Goal: Information Seeking & Learning: Learn about a topic

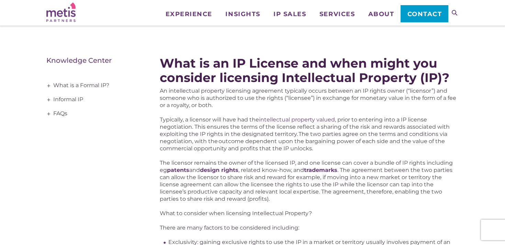
scroll to position [79, 0]
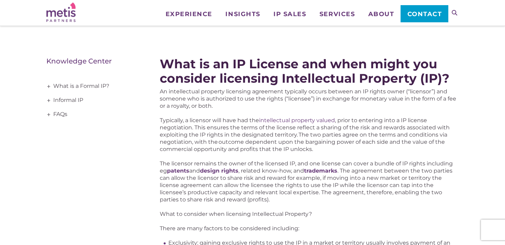
click at [173, 137] on p "Typically, a licensor will have had the intellectual property valued , prior to…" at bounding box center [309, 135] width 299 height 36
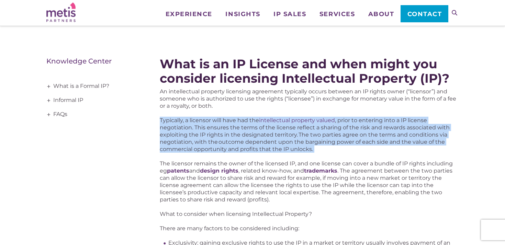
click at [173, 137] on p "Typically, a licensor will have had the intellectual property valued , prior to…" at bounding box center [309, 135] width 299 height 36
click at [112, 114] on link "FAQs" at bounding box center [92, 115] width 93 height 14
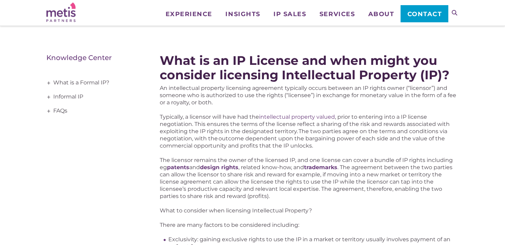
scroll to position [84, 0]
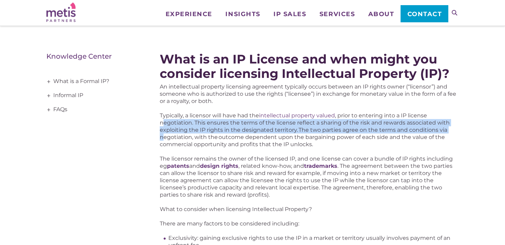
drag, startPoint x: 165, startPoint y: 122, endPoint x: 165, endPoint y: 139, distance: 17.2
click at [165, 139] on p "Typically, a licensor will have had the intellectual property valued , prior to…" at bounding box center [309, 130] width 299 height 36
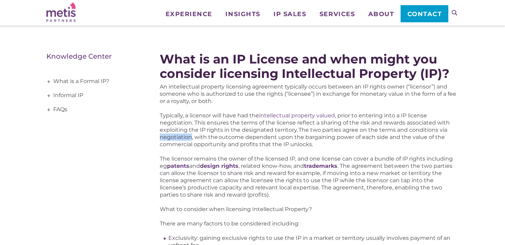
click at [165, 139] on p "Typically, a licensor will have had the intellectual property valued , prior to…" at bounding box center [309, 130] width 299 height 36
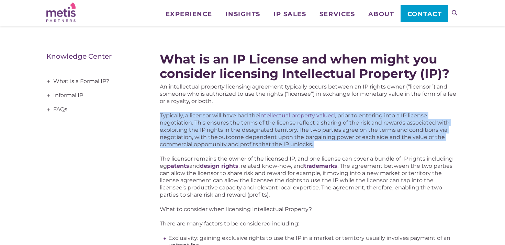
click at [165, 139] on p "Typically, a licensor will have had the intellectual property valued , prior to…" at bounding box center [309, 130] width 299 height 36
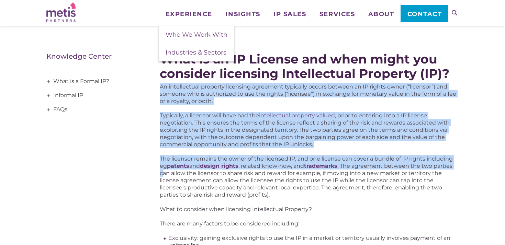
drag, startPoint x: 161, startPoint y: 84, endPoint x: 163, endPoint y: 177, distance: 93.1
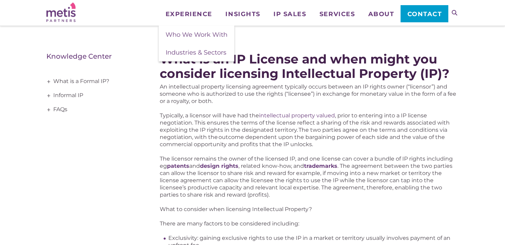
click at [180, 133] on p "Typically, a licensor will have had the intellectual property valued , prior to…" at bounding box center [309, 130] width 299 height 36
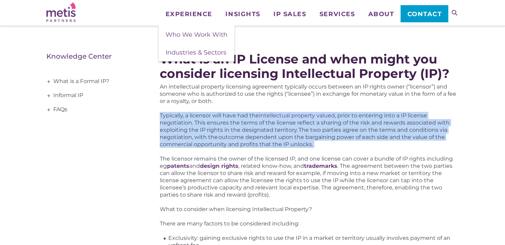
click at [180, 133] on p "Typically, a licensor will have had the intellectual property valued , prior to…" at bounding box center [309, 130] width 299 height 36
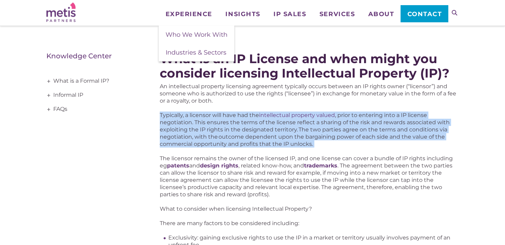
drag, startPoint x: 156, startPoint y: 114, endPoint x: 157, endPoint y: 160, distance: 46.1
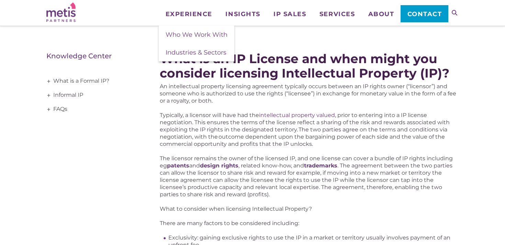
click at [167, 126] on p "Typically, a licensor will have had the intellectual property valued , prior to…" at bounding box center [309, 130] width 299 height 36
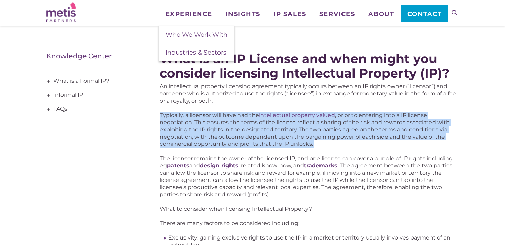
click at [167, 126] on p "Typically, a licensor will have had the intellectual property valued , prior to…" at bounding box center [309, 130] width 299 height 36
click at [165, 135] on p "Typically, a licensor will have had the intellectual property valued , prior to…" at bounding box center [309, 130] width 299 height 36
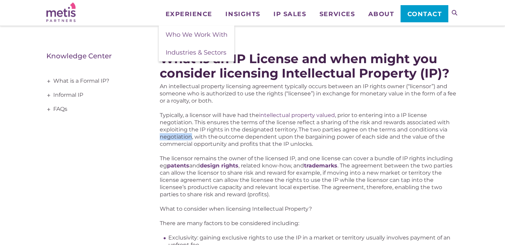
click at [165, 135] on p "Typically, a licensor will have had the intellectual property valued , prior to…" at bounding box center [309, 130] width 299 height 36
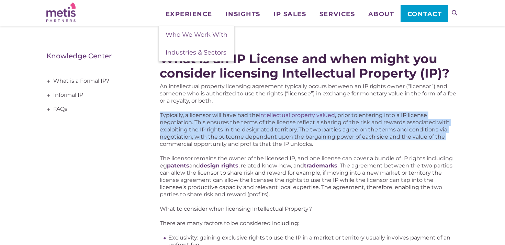
drag, startPoint x: 157, startPoint y: 115, endPoint x: 157, endPoint y: 147, distance: 32.0
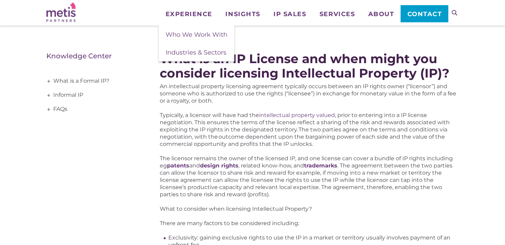
click at [206, 114] on p "Typically, a licensor will have had the intellectual property valued , prior to…" at bounding box center [309, 130] width 299 height 36
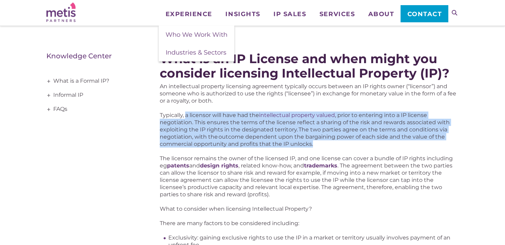
drag, startPoint x: 187, startPoint y: 118, endPoint x: 341, endPoint y: 142, distance: 156.1
click at [341, 142] on p "Typically, a licensor will have had the intellectual property valued , prior to…" at bounding box center [309, 130] width 299 height 36
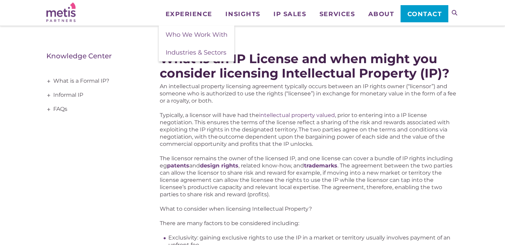
click at [341, 121] on p "Typically, a licensor will have had the intellectual property valued , prior to…" at bounding box center [309, 130] width 299 height 36
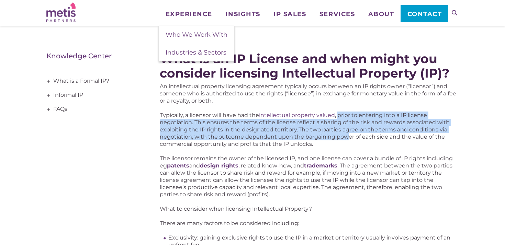
drag, startPoint x: 339, startPoint y: 115, endPoint x: 348, endPoint y: 135, distance: 22.3
click at [348, 135] on p "Typically, a licensor will have had the intellectual property valued , prior to…" at bounding box center [309, 130] width 299 height 36
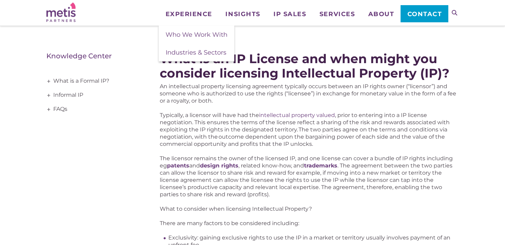
click at [353, 112] on p "Typically, a licensor will have had the intellectual property valued , prior to…" at bounding box center [309, 130] width 299 height 36
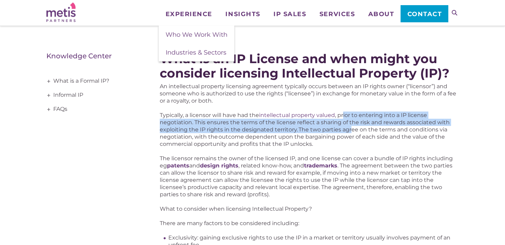
drag, startPoint x: 344, startPoint y: 114, endPoint x: 351, endPoint y: 129, distance: 16.3
click at [351, 129] on p "Typically, a licensor will have had the intellectual property valued , prior to…" at bounding box center [309, 130] width 299 height 36
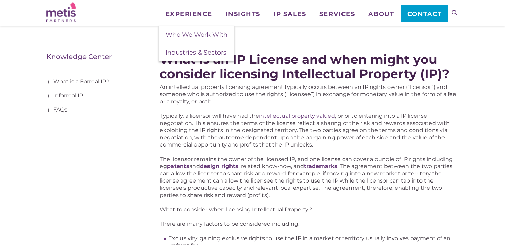
scroll to position [86, 0]
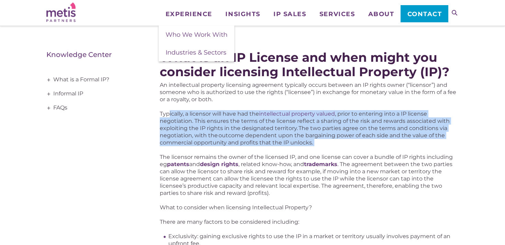
drag, startPoint x: 169, startPoint y: 113, endPoint x: 256, endPoint y: 154, distance: 95.5
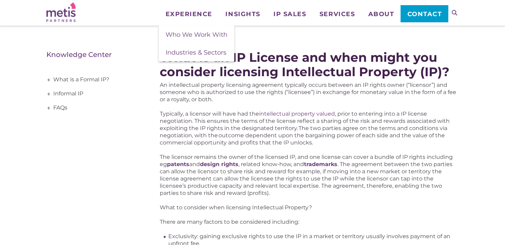
click at [258, 121] on p "Typically, a licensor will have had the intellectual property valued , prior to…" at bounding box center [309, 128] width 299 height 36
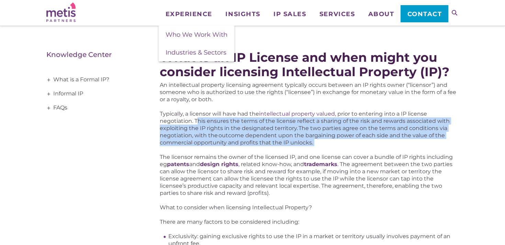
drag, startPoint x: 198, startPoint y: 120, endPoint x: 200, endPoint y: 148, distance: 28.6
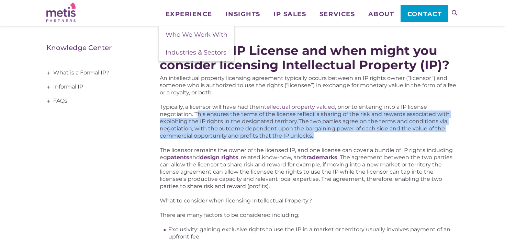
scroll to position [95, 0]
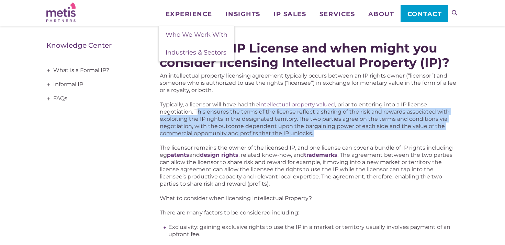
drag, startPoint x: 155, startPoint y: 115, endPoint x: 159, endPoint y: 143, distance: 28.2
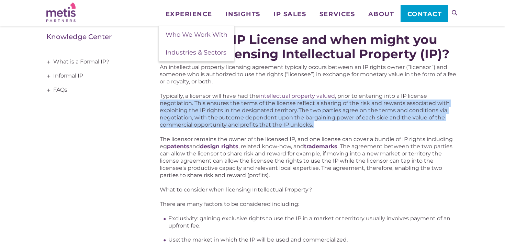
scroll to position [102, 0]
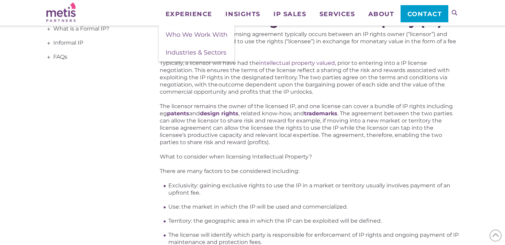
scroll to position [135, 0]
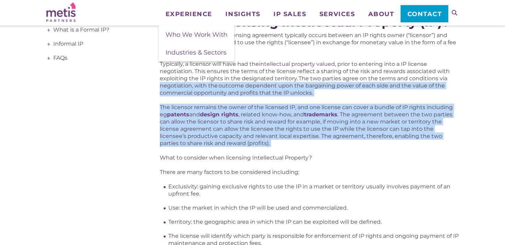
drag, startPoint x: 155, startPoint y: 85, endPoint x: 149, endPoint y: 153, distance: 68.3
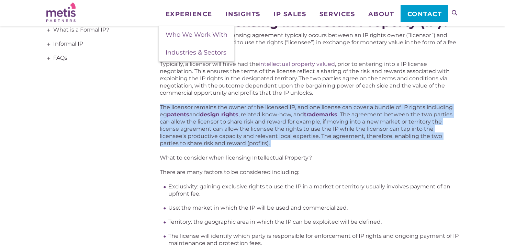
drag, startPoint x: 149, startPoint y: 104, endPoint x: 150, endPoint y: 156, distance: 51.5
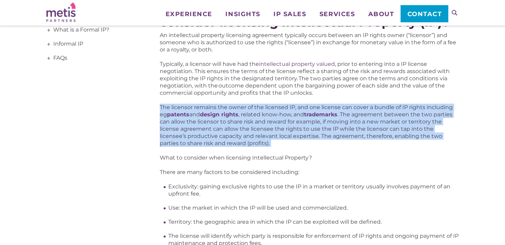
drag, startPoint x: 141, startPoint y: 109, endPoint x: 141, endPoint y: 156, distance: 46.7
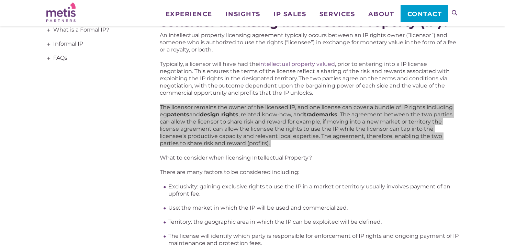
scroll to position [126, 0]
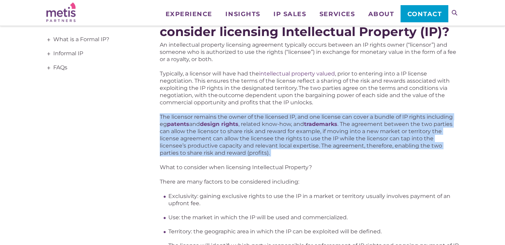
drag, startPoint x: 153, startPoint y: 112, endPoint x: 138, endPoint y: 170, distance: 59.2
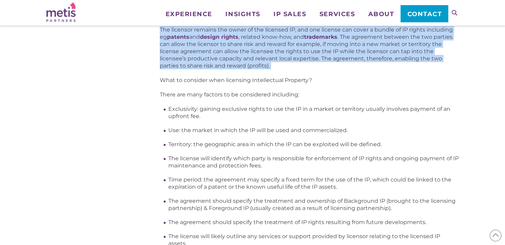
scroll to position [213, 0]
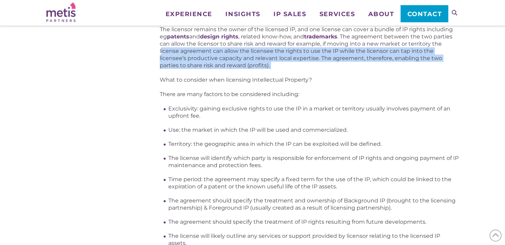
drag, startPoint x: 161, startPoint y: 49, endPoint x: 159, endPoint y: 74, distance: 24.5
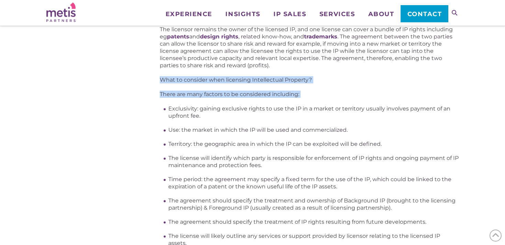
drag, startPoint x: 155, startPoint y: 79, endPoint x: 153, endPoint y: 108, distance: 29.2
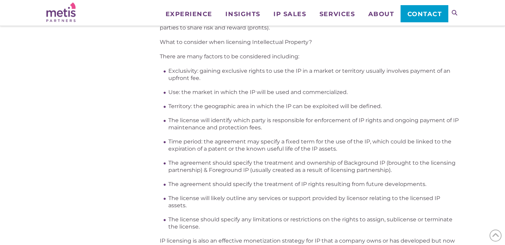
scroll to position [249, 0]
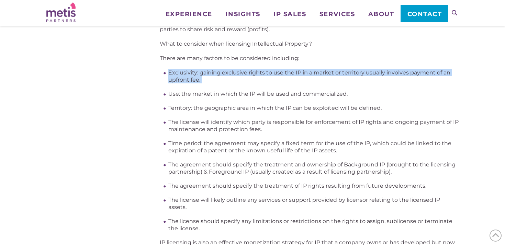
drag, startPoint x: 167, startPoint y: 74, endPoint x: 167, endPoint y: 92, distance: 18.9
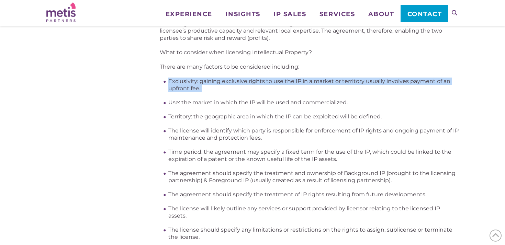
scroll to position [239, 0]
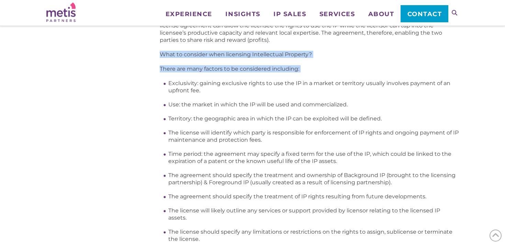
drag, startPoint x: 158, startPoint y: 55, endPoint x: 155, endPoint y: 86, distance: 31.2
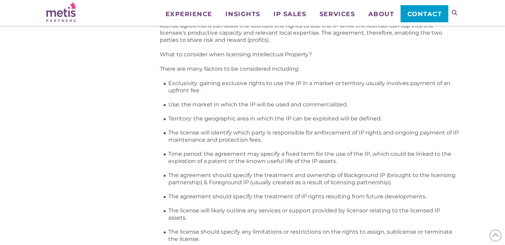
click at [200, 89] on li "Exclusivity: gaining exclusive rights to use the IP in a market or territory us…" at bounding box center [313, 87] width 290 height 14
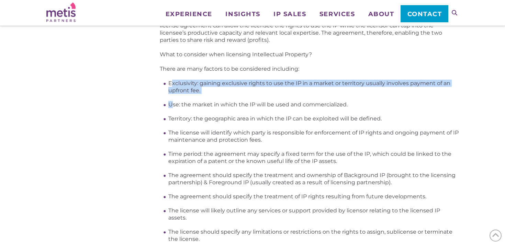
drag, startPoint x: 171, startPoint y: 80, endPoint x: 170, endPoint y: 101, distance: 21.0
click at [171, 101] on ul "Exclusivity: gaining exclusive rights to use the IP in a market or territory us…" at bounding box center [313, 161] width 290 height 163
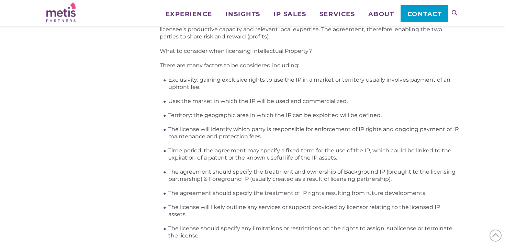
scroll to position [247, 0]
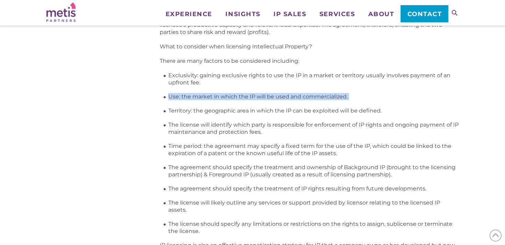
drag, startPoint x: 170, startPoint y: 94, endPoint x: 168, endPoint y: 102, distance: 8.6
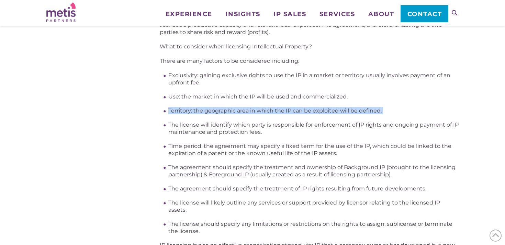
drag, startPoint x: 172, startPoint y: 106, endPoint x: 171, endPoint y: 121, distance: 14.5
click at [171, 121] on ul "Exclusivity: gaining exclusive rights to use the IP in a market or territory us…" at bounding box center [313, 153] width 290 height 163
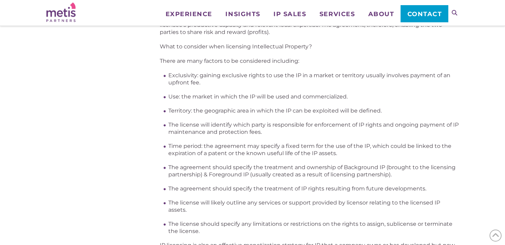
click at [175, 125] on li "The license will identify which party is responsible for enforcement of IP righ…" at bounding box center [313, 128] width 290 height 14
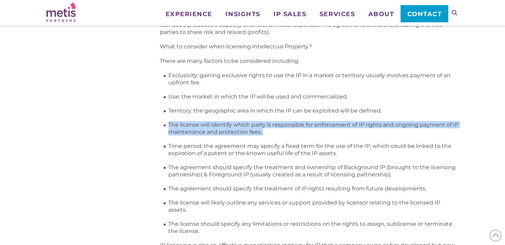
drag, startPoint x: 169, startPoint y: 123, endPoint x: 155, endPoint y: 140, distance: 21.5
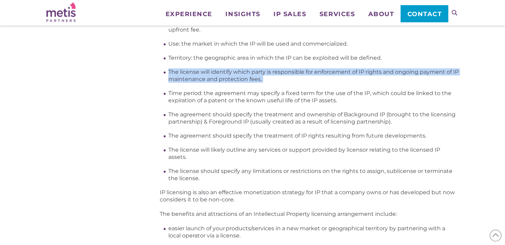
scroll to position [302, 0]
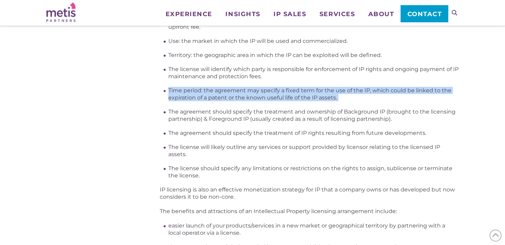
drag, startPoint x: 166, startPoint y: 88, endPoint x: 165, endPoint y: 113, distance: 25.4
click at [166, 113] on div "What is an IP License and when might you consider licensing Intellectual Proper…" at bounding box center [309, 233] width 299 height 855
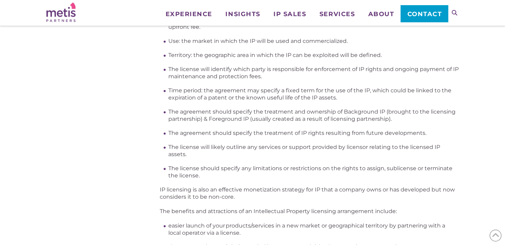
click at [212, 97] on li "Time period: the agreement may specify a fixed term for the use of the IP, whic…" at bounding box center [313, 94] width 290 height 14
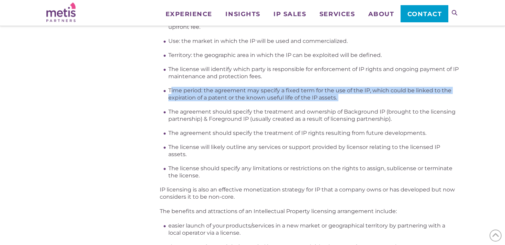
drag, startPoint x: 170, startPoint y: 89, endPoint x: 164, endPoint y: 107, distance: 18.3
click at [168, 107] on ul "Exclusivity: gaining exclusive rights to use the IP in a market or territory us…" at bounding box center [313, 97] width 290 height 163
click at [164, 107] on div "What is an IP License and when might you consider licensing Intellectual Proper…" at bounding box center [309, 233] width 299 height 855
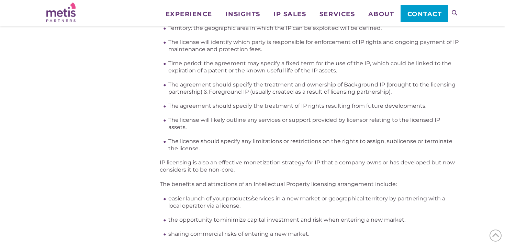
scroll to position [330, 0]
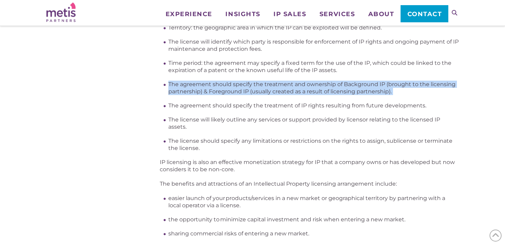
drag, startPoint x: 168, startPoint y: 82, endPoint x: 166, endPoint y: 105, distance: 23.1
click at [166, 105] on div "What is an IP License and when might you consider licensing Intellectual Proper…" at bounding box center [309, 205] width 299 height 855
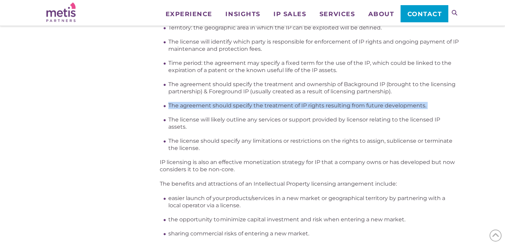
drag, startPoint x: 167, startPoint y: 103, endPoint x: 164, endPoint y: 116, distance: 12.8
click at [164, 116] on div "What is an IP License and when might you consider licensing Intellectual Proper…" at bounding box center [309, 205] width 299 height 855
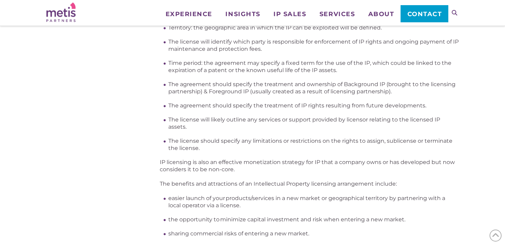
click at [114, 128] on div "What is an IP License and when might you consider licensing Intellectual Proper…" at bounding box center [252, 205] width 412 height 855
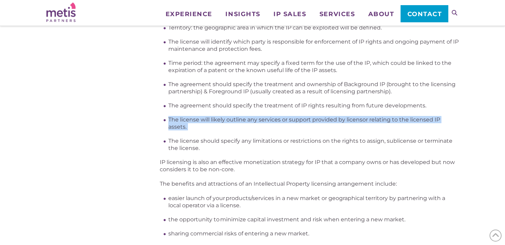
drag, startPoint x: 167, startPoint y: 119, endPoint x: 150, endPoint y: 143, distance: 29.0
click at [150, 143] on div "What is an IP License and when might you consider licensing Intellectual Proper…" at bounding box center [252, 205] width 412 height 855
click at [154, 139] on div "What is an IP License and when might you consider licensing Intellectual Proper…" at bounding box center [252, 205] width 412 height 855
drag, startPoint x: 168, startPoint y: 116, endPoint x: 163, endPoint y: 135, distance: 18.9
click at [163, 135] on div "What is an IP License and when might you consider licensing Intellectual Proper…" at bounding box center [309, 205] width 299 height 855
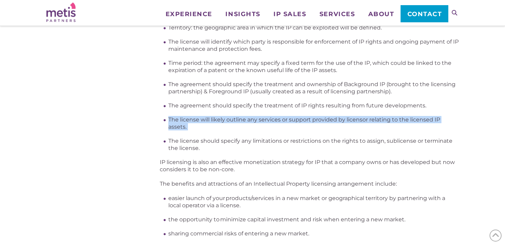
click at [163, 135] on div "What is an IP License and when might you consider licensing Intellectual Proper…" at bounding box center [309, 205] width 299 height 855
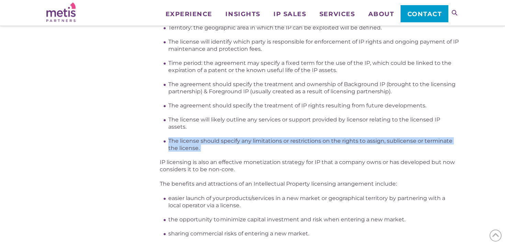
drag, startPoint x: 165, startPoint y: 137, endPoint x: 160, endPoint y: 158, distance: 21.2
click at [160, 158] on div "What is an IP License and when might you consider licensing Intellectual Proper…" at bounding box center [309, 205] width 299 height 855
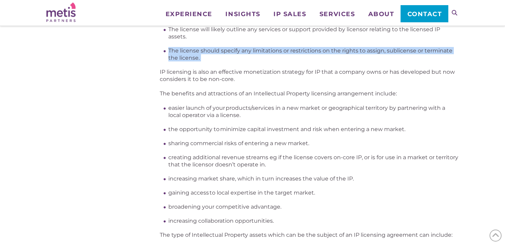
scroll to position [420, 0]
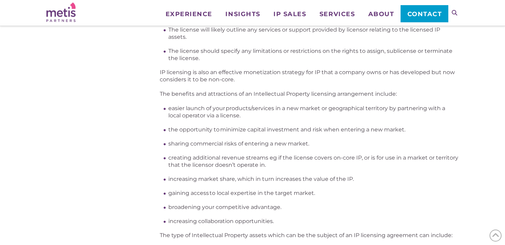
click at [160, 67] on div "What is an IP License and when might you consider licensing Intellectual Proper…" at bounding box center [309, 115] width 299 height 855
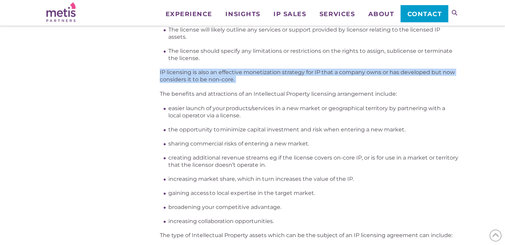
drag, startPoint x: 158, startPoint y: 71, endPoint x: 145, endPoint y: 95, distance: 27.5
click at [145, 95] on div "What is an IP License and when might you consider licensing Intellectual Proper…" at bounding box center [252, 115] width 412 height 855
click at [153, 95] on div "What is an IP License and when might you consider licensing Intellectual Proper…" at bounding box center [252, 115] width 412 height 855
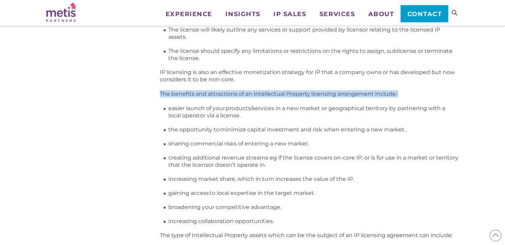
drag, startPoint x: 159, startPoint y: 90, endPoint x: 159, endPoint y: 102, distance: 11.3
click at [159, 102] on div "What is an IP License and when might you consider licensing Intellectual Proper…" at bounding box center [252, 115] width 412 height 855
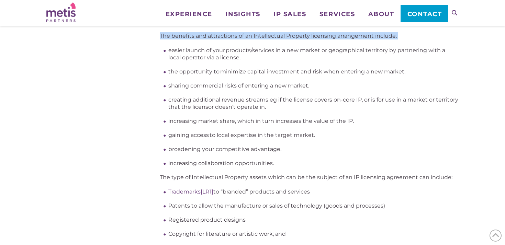
scroll to position [474, 0]
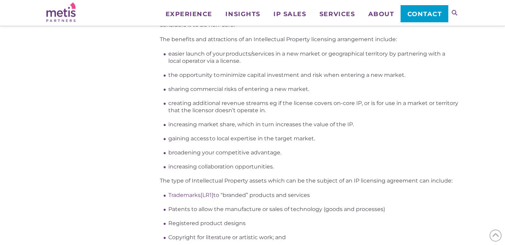
click at [195, 88] on li "sharing commercial risks of entering a new market." at bounding box center [313, 89] width 290 height 7
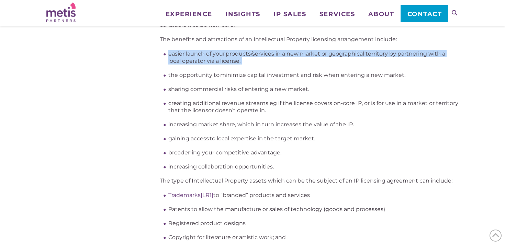
drag, startPoint x: 168, startPoint y: 54, endPoint x: 167, endPoint y: 65, distance: 11.4
click at [167, 66] on div "What is an IP License and when might you consider licensing Intellectual Proper…" at bounding box center [309, 61] width 299 height 855
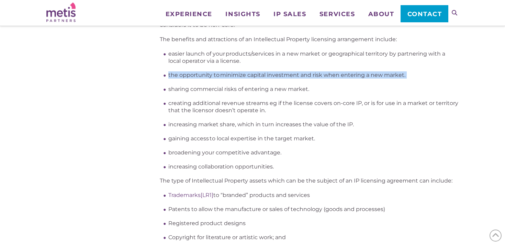
drag, startPoint x: 169, startPoint y: 74, endPoint x: 169, endPoint y: 87, distance: 13.7
click at [169, 87] on ul "easier launch of your products/services in a new market or geographical territo…" at bounding box center [313, 110] width 290 height 120
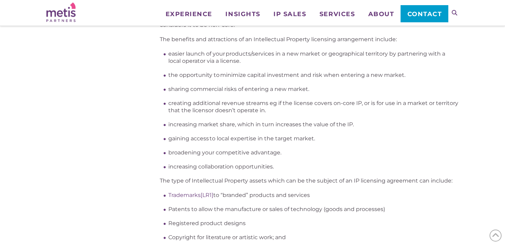
click at [168, 91] on li "sharing commercial risks of entering a new market." at bounding box center [313, 89] width 290 height 7
drag, startPoint x: 170, startPoint y: 88, endPoint x: 164, endPoint y: 100, distance: 13.5
click at [168, 101] on ul "easier launch of your products/services in a new market or geographical territo…" at bounding box center [313, 110] width 290 height 120
click at [174, 110] on li "creating additional revenue streams eg if the license covers on-core IP, or is …" at bounding box center [313, 107] width 290 height 14
click at [172, 98] on ul "easier launch of your products/services in a new market or geographical territo…" at bounding box center [313, 110] width 290 height 120
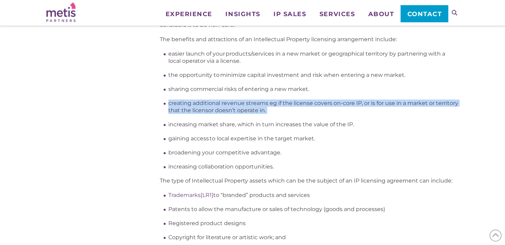
drag, startPoint x: 167, startPoint y: 104, endPoint x: 167, endPoint y: 124, distance: 20.3
click at [167, 124] on div "What is an IP License and when might you consider licensing Intellectual Proper…" at bounding box center [309, 61] width 299 height 855
click at [124, 123] on div "What is an IP License and when might you consider licensing Intellectual Proper…" at bounding box center [252, 61] width 412 height 855
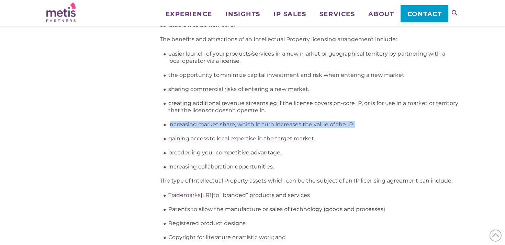
drag, startPoint x: 170, startPoint y: 123, endPoint x: 162, endPoint y: 128, distance: 9.7
click at [162, 128] on div "What is an IP License and when might you consider licensing Intellectual Proper…" at bounding box center [309, 61] width 299 height 855
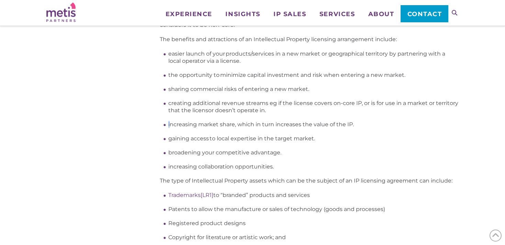
click at [162, 128] on div "What is an IP License and when might you consider licensing Intellectual Proper…" at bounding box center [309, 61] width 299 height 855
click at [171, 126] on li "increasing market share, which in turn increases the value of the IP." at bounding box center [313, 124] width 290 height 7
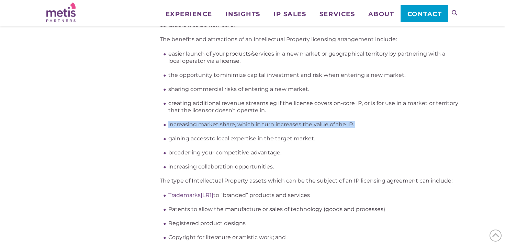
click at [171, 126] on li "increasing market share, which in turn increases the value of the IP." at bounding box center [313, 124] width 290 height 7
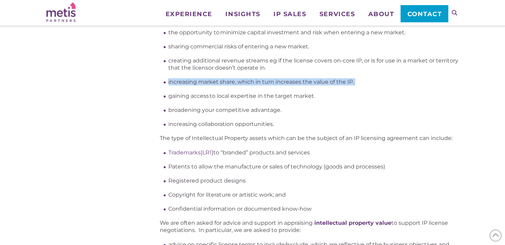
scroll to position [519, 0]
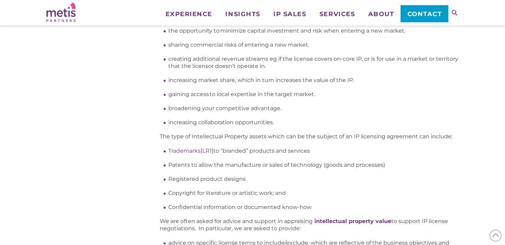
click at [179, 96] on li "gaining access to local expertise in the target market." at bounding box center [313, 94] width 290 height 7
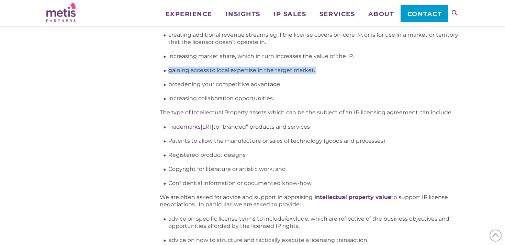
scroll to position [544, 0]
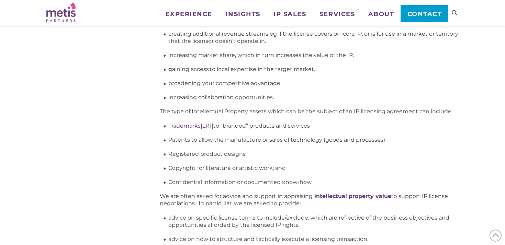
click at [177, 91] on ul "easier launch of your products/services in a new market or geographical territo…" at bounding box center [313, 41] width 290 height 120
click at [177, 84] on li "broadening your competitive advantage." at bounding box center [313, 83] width 290 height 7
click at [175, 97] on li "increasing collaboration opportunities." at bounding box center [313, 97] width 290 height 7
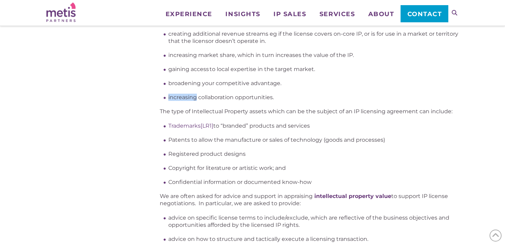
click at [175, 97] on li "increasing collaboration opportunities." at bounding box center [313, 97] width 290 height 7
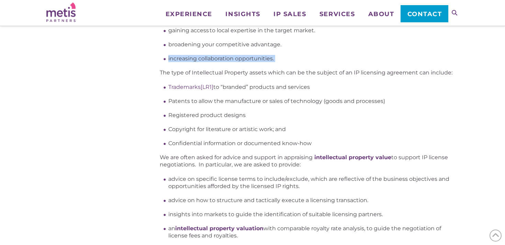
scroll to position [584, 0]
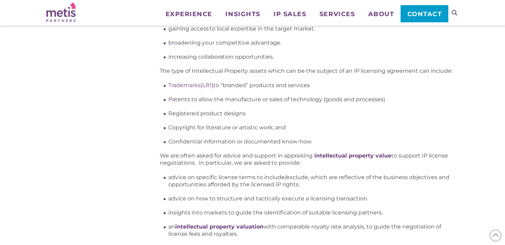
click at [169, 74] on p "The type of Intellectual Property assets which can be the subject of an IP lice…" at bounding box center [309, 70] width 299 height 7
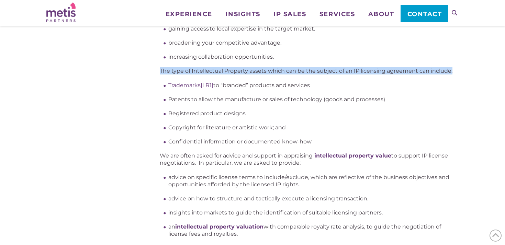
click at [169, 74] on p "The type of Intellectual Property assets which can be the subject of an IP lice…" at bounding box center [309, 70] width 299 height 7
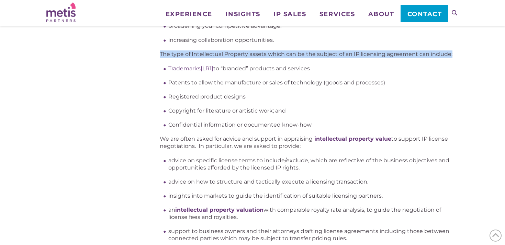
scroll to position [602, 0]
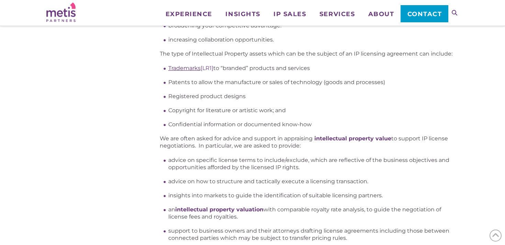
click at [186, 70] on link "Trademarks" at bounding box center [184, 68] width 32 height 7
click at [244, 68] on li "Trademarks [LR1] to “branded” products and services" at bounding box center [313, 68] width 290 height 7
click at [199, 82] on li "Patents to allow the manufacture or sales of technology (goods and processes)" at bounding box center [313, 82] width 290 height 7
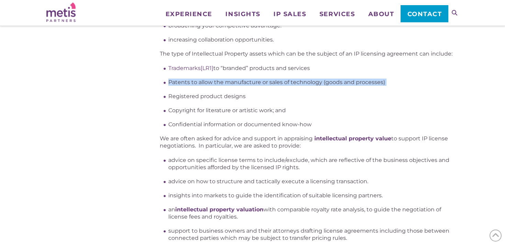
click at [199, 82] on li "Patents to allow the manufacture or sales of technology (goods and processes)" at bounding box center [313, 82] width 290 height 7
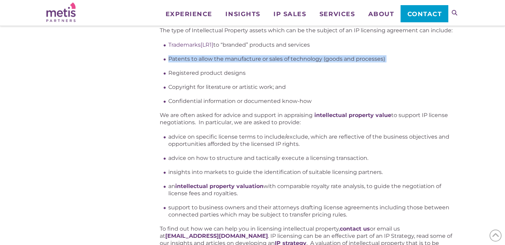
scroll to position [624, 0]
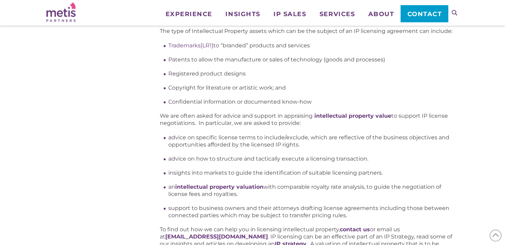
click at [199, 77] on li "Registered product designs" at bounding box center [313, 73] width 290 height 7
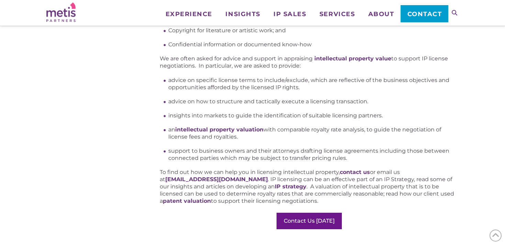
scroll to position [684, 0]
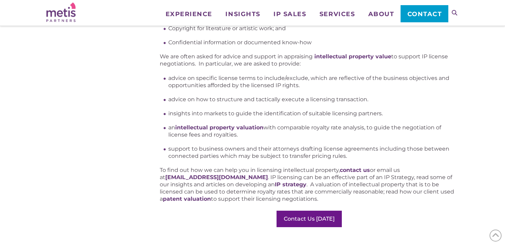
click at [170, 56] on p "We are often asked for advice and support in appraising intellectual property v…" at bounding box center [309, 60] width 299 height 14
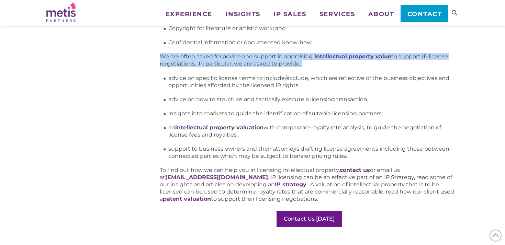
click at [170, 56] on p "We are often asked for advice and support in appraising intellectual property v…" at bounding box center [309, 60] width 299 height 14
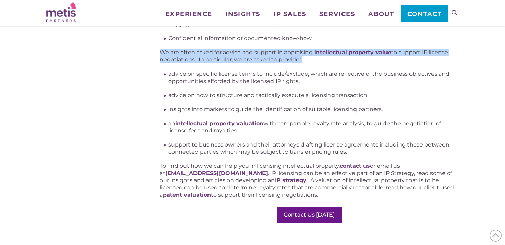
scroll to position [688, 0]
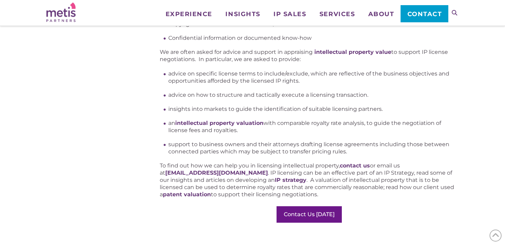
click at [170, 78] on li "advice on specific license terms to include/exclude, which are reflective of th…" at bounding box center [313, 77] width 290 height 14
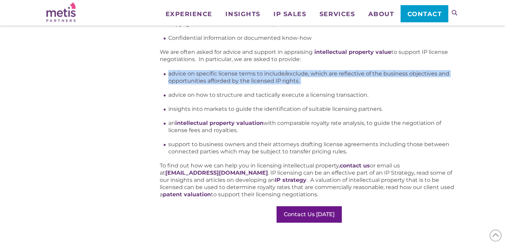
click at [170, 78] on li "advice on specific license terms to include/exclude, which are reflective of th…" at bounding box center [313, 77] width 290 height 14
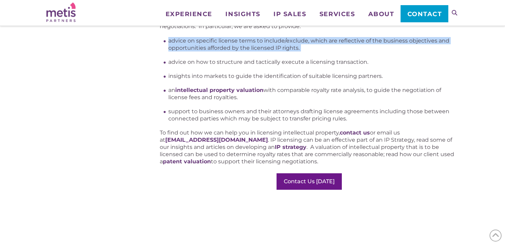
scroll to position [720, 0]
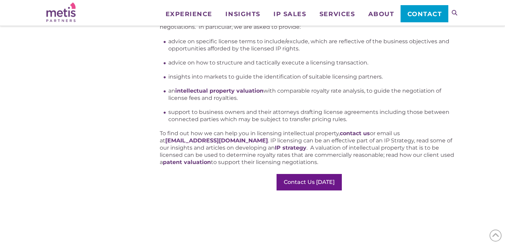
click at [186, 58] on ul "advice on specific license terms to include/exclude, which are reflective of th…" at bounding box center [313, 80] width 290 height 85
click at [182, 61] on li "advice on how to structure and tactically execute a licensing transaction." at bounding box center [313, 62] width 290 height 7
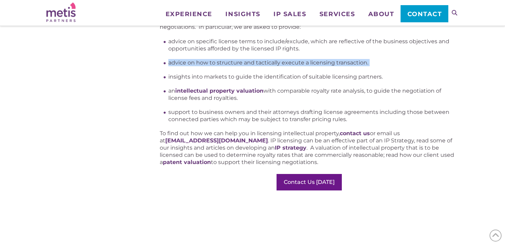
click at [182, 61] on li "advice on how to structure and tactically execute a licensing transaction." at bounding box center [313, 62] width 290 height 7
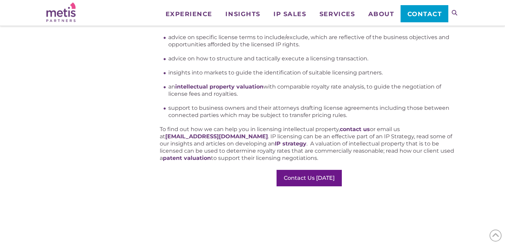
click at [186, 72] on li "insights into markets to guide the identification of suitable licensing partner…" at bounding box center [313, 72] width 290 height 7
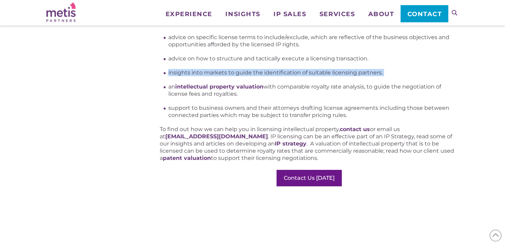
click at [186, 72] on li "insights into markets to guide the identification of suitable licensing partner…" at bounding box center [313, 72] width 290 height 7
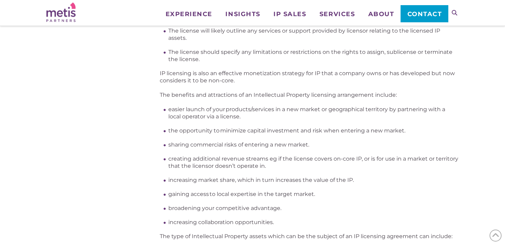
scroll to position [405, 0]
